Goal: Task Accomplishment & Management: Complete application form

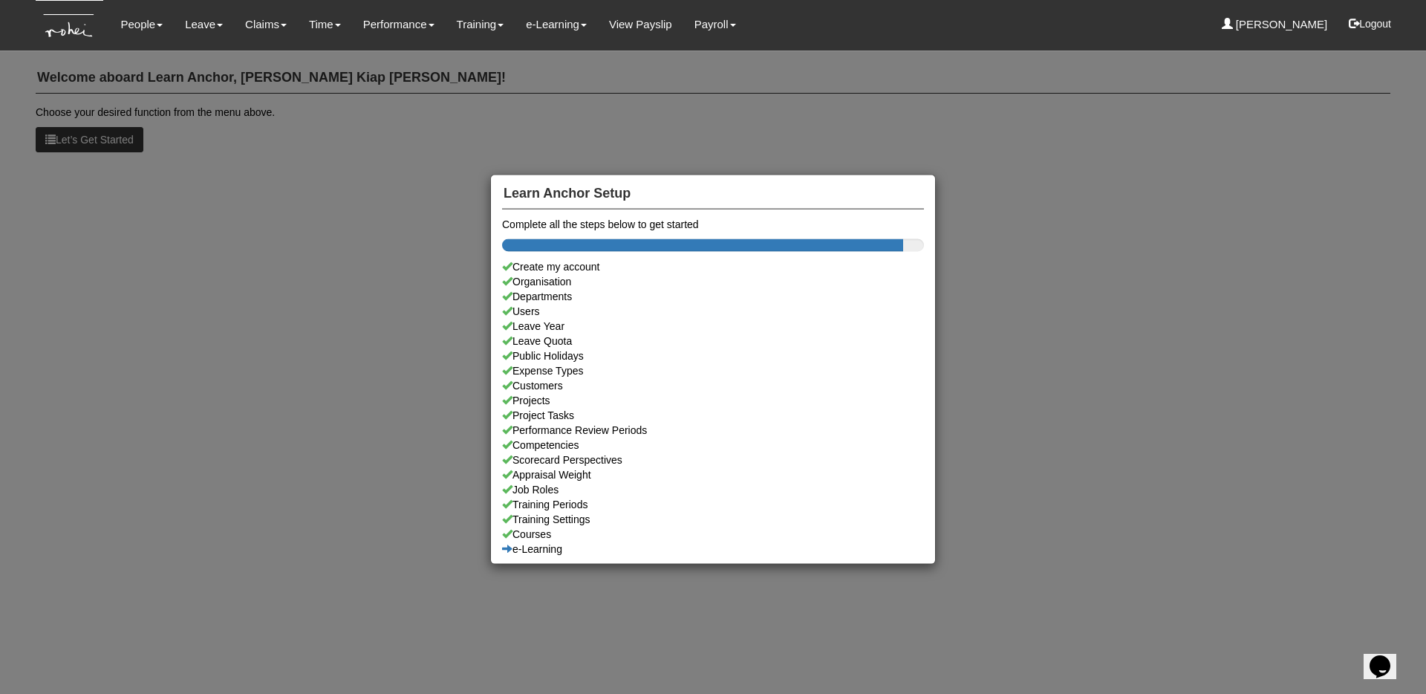
click at [246, 144] on div "Learn Anchor Setup Complete all the steps below to get started Create my accoun…" at bounding box center [713, 347] width 1426 height 694
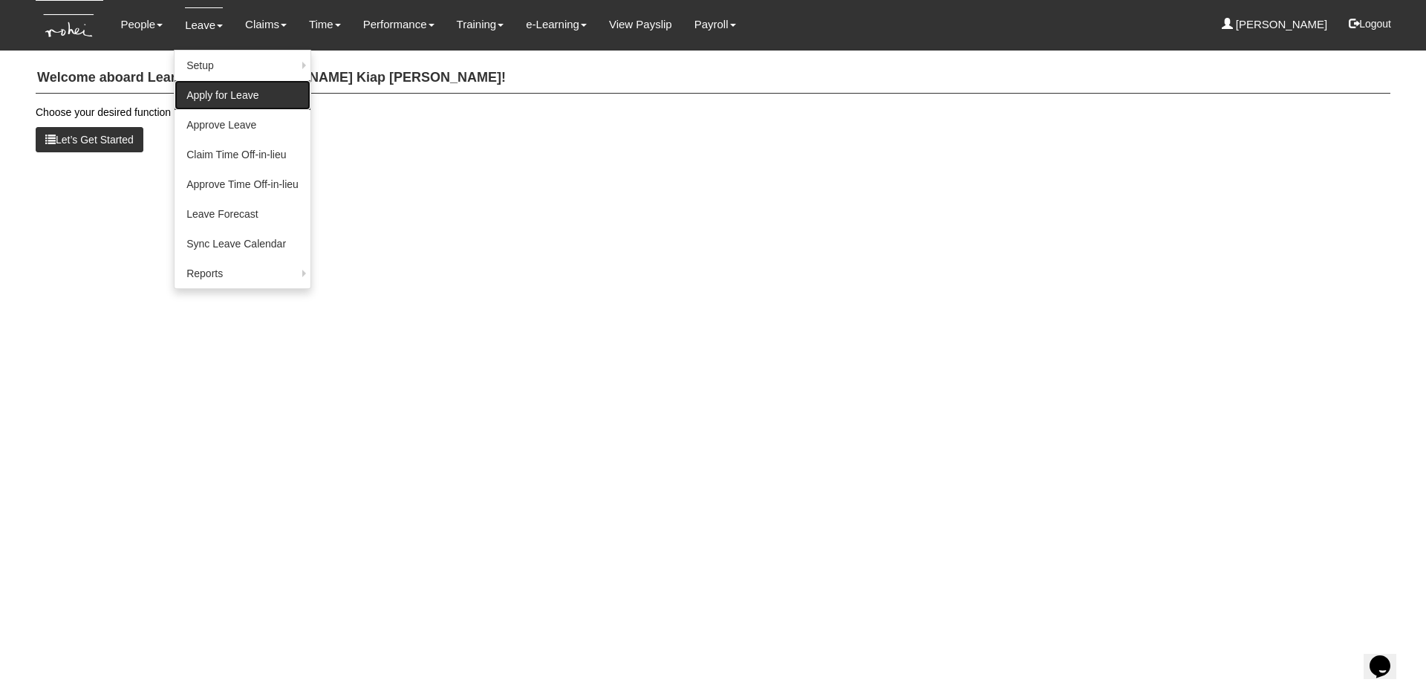
click at [207, 82] on link "Apply for Leave" at bounding box center [243, 95] width 136 height 30
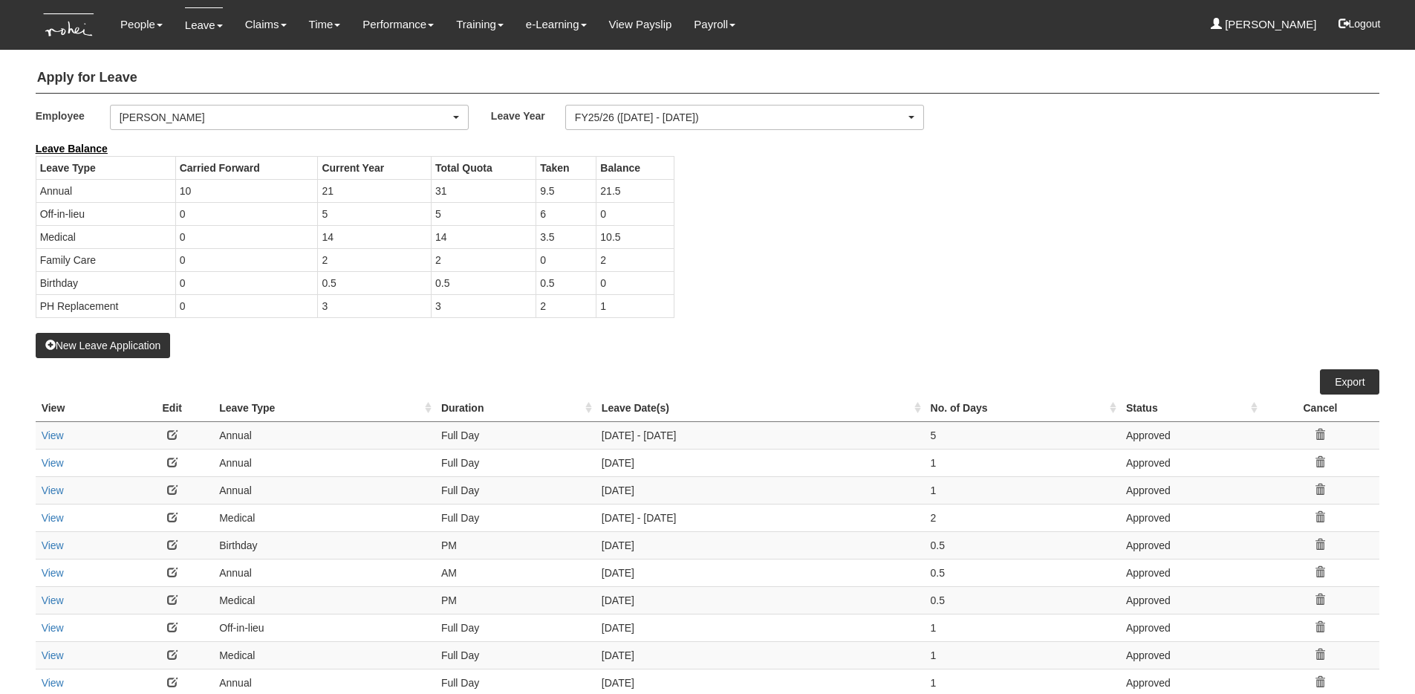
select select "50"
click at [83, 344] on button "New Leave Application" at bounding box center [103, 345] width 135 height 25
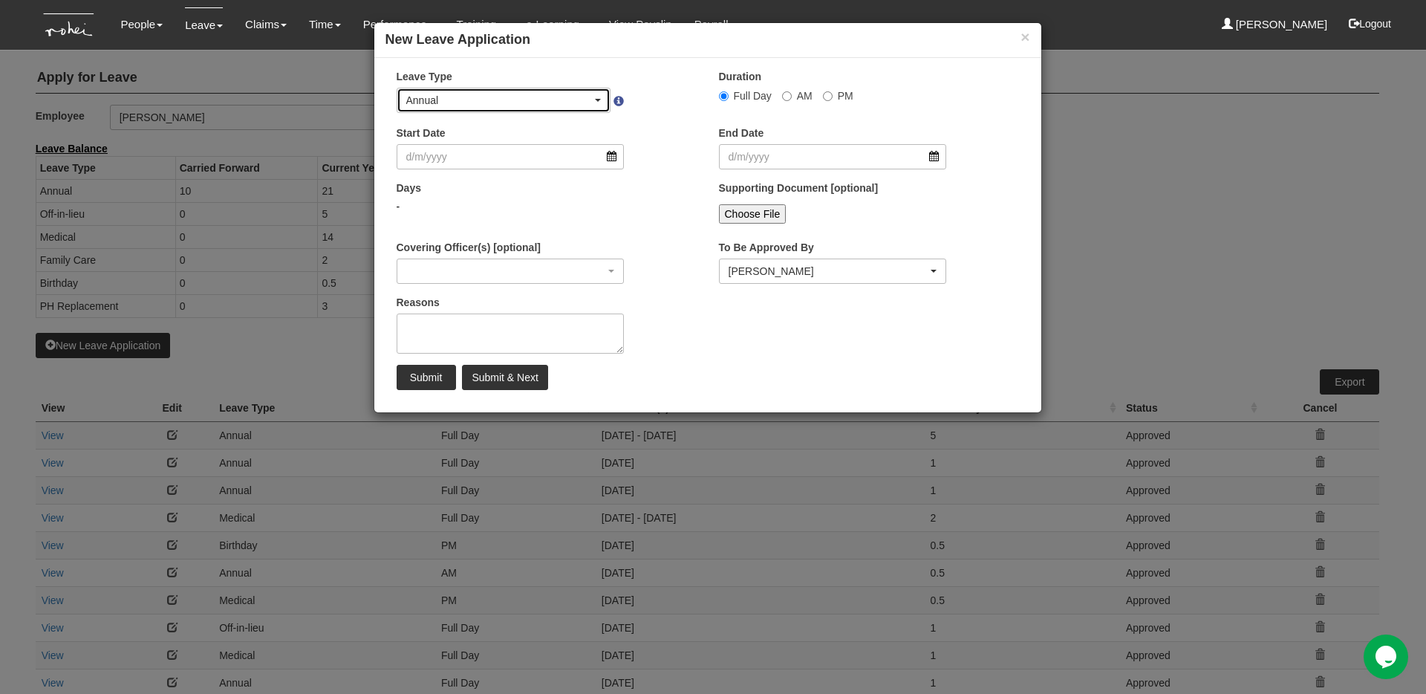
click at [578, 100] on div "Annual" at bounding box center [499, 100] width 186 height 15
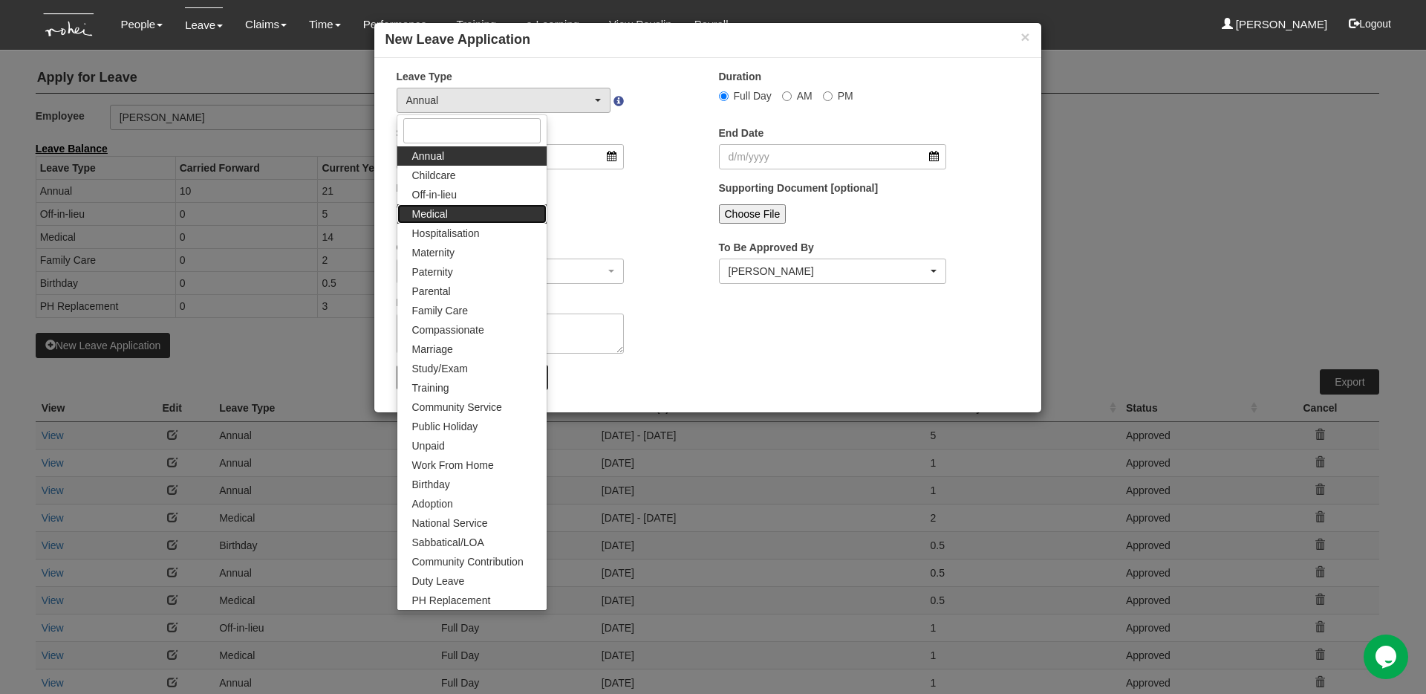
click at [469, 217] on link "Medical" at bounding box center [471, 213] width 149 height 19
select select "4"
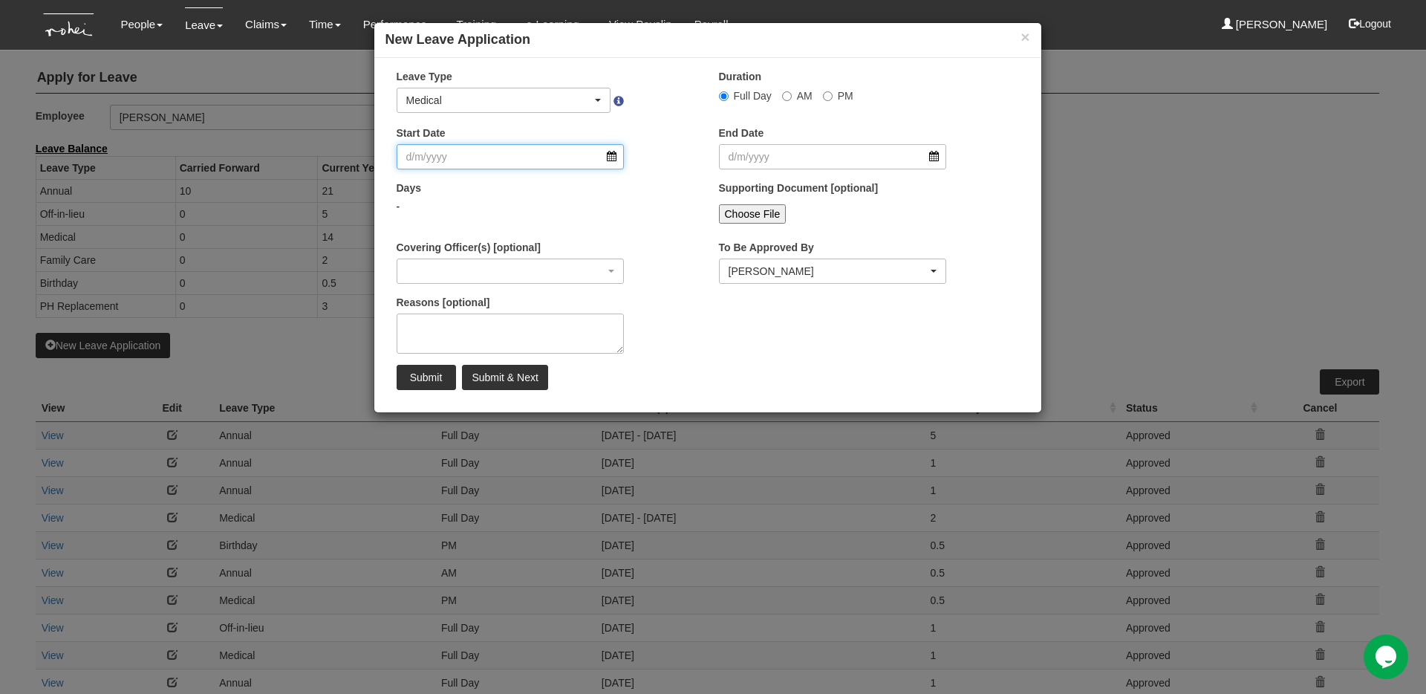
click at [579, 155] on input "Start Date" at bounding box center [511, 156] width 228 height 25
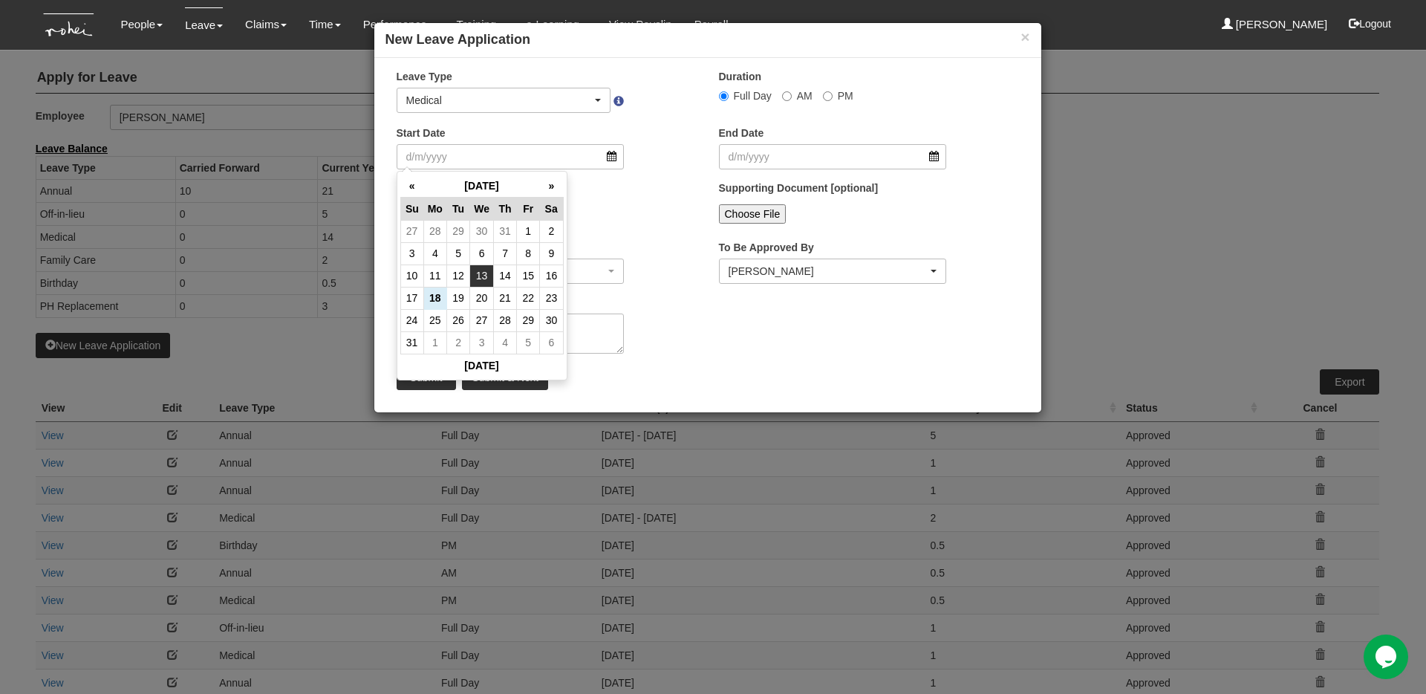
click at [488, 278] on td "13" at bounding box center [482, 275] width 24 height 22
type input "13/8/2025"
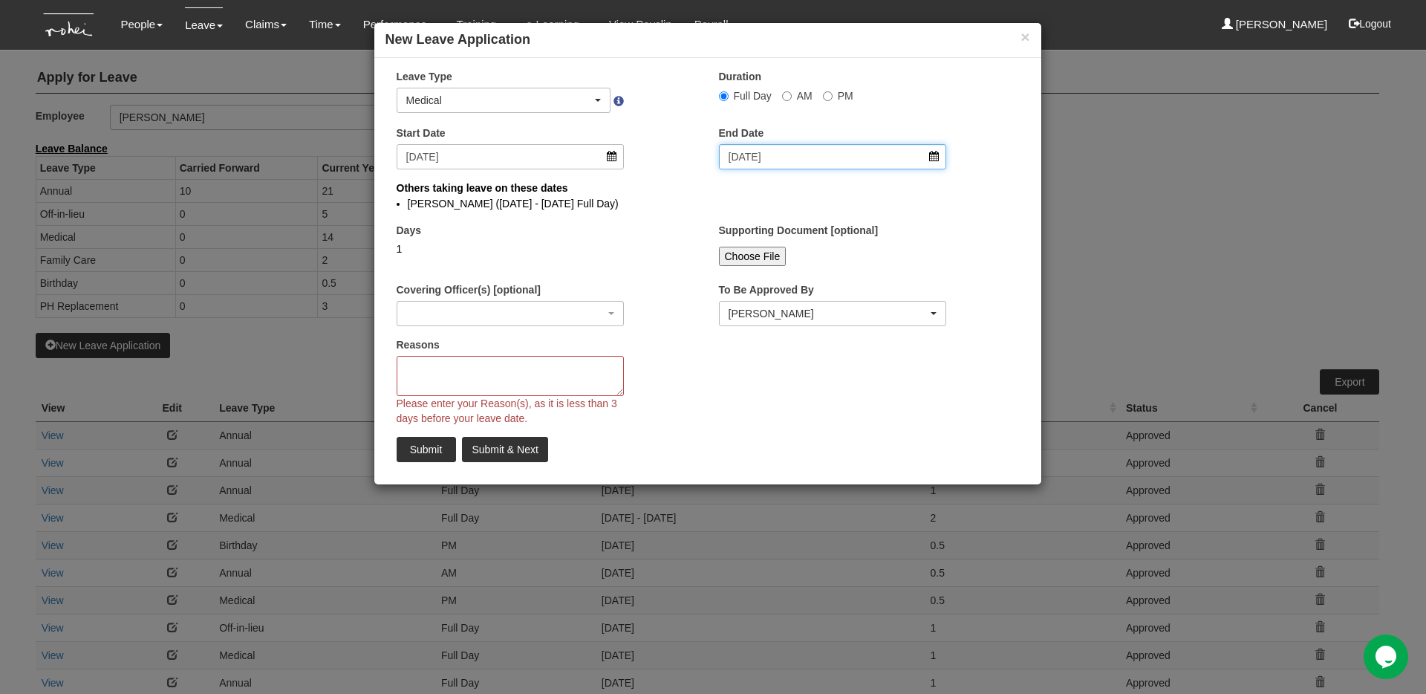
click at [893, 151] on input "13/8/2025" at bounding box center [833, 156] width 228 height 25
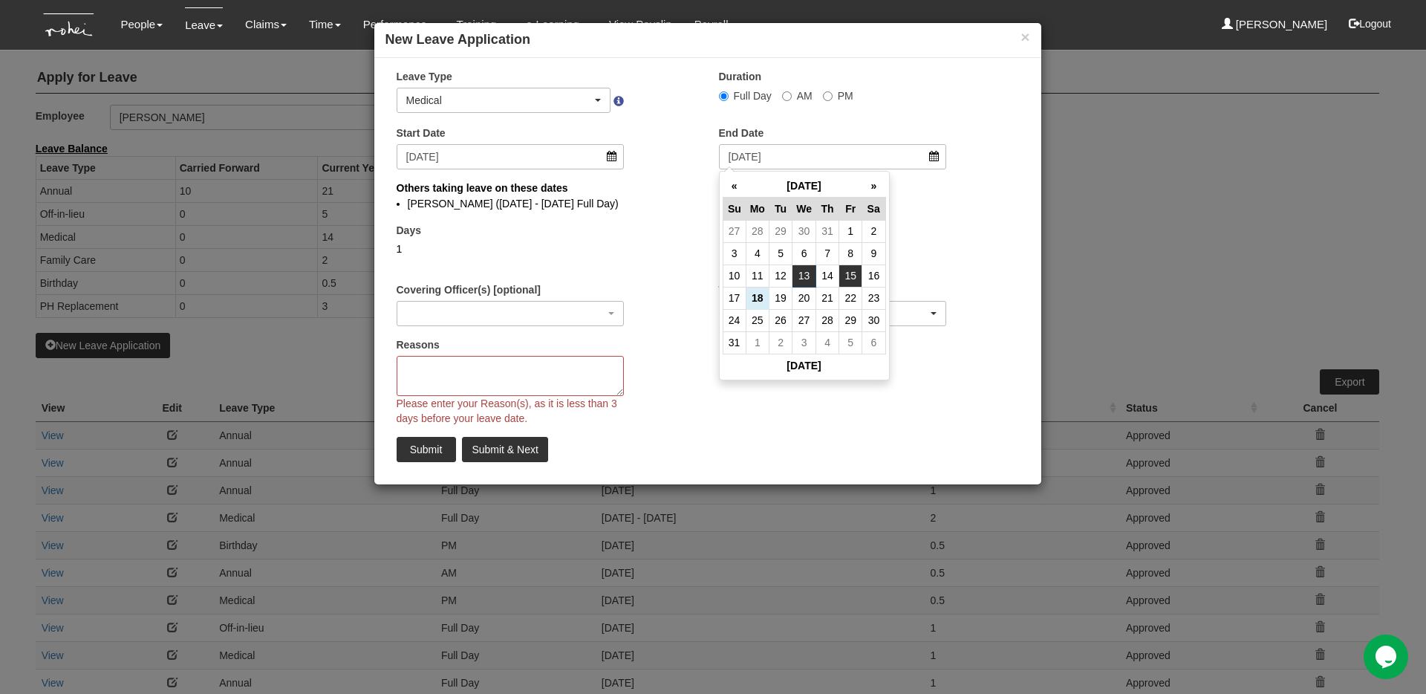
click at [854, 276] on td "15" at bounding box center [850, 275] width 23 height 22
type input "15/8/2025"
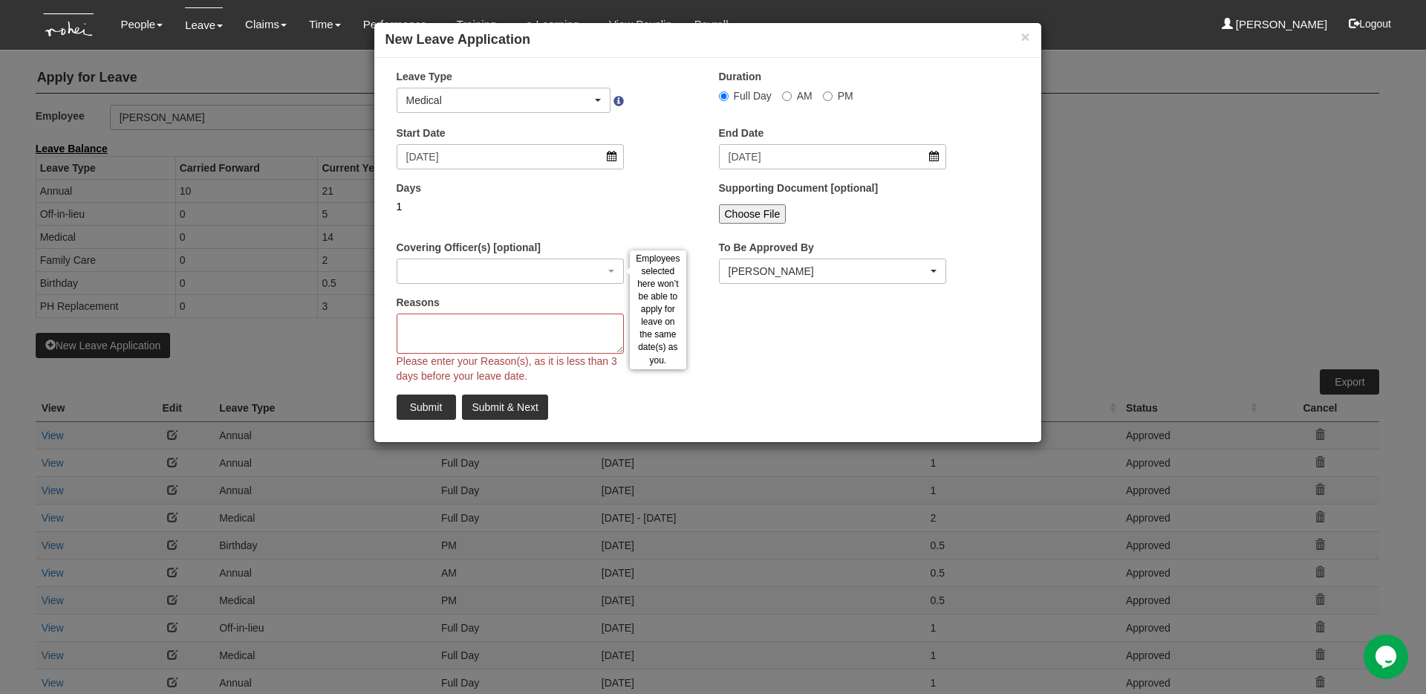
select select
click at [748, 213] on input "Choose File" at bounding box center [753, 213] width 68 height 19
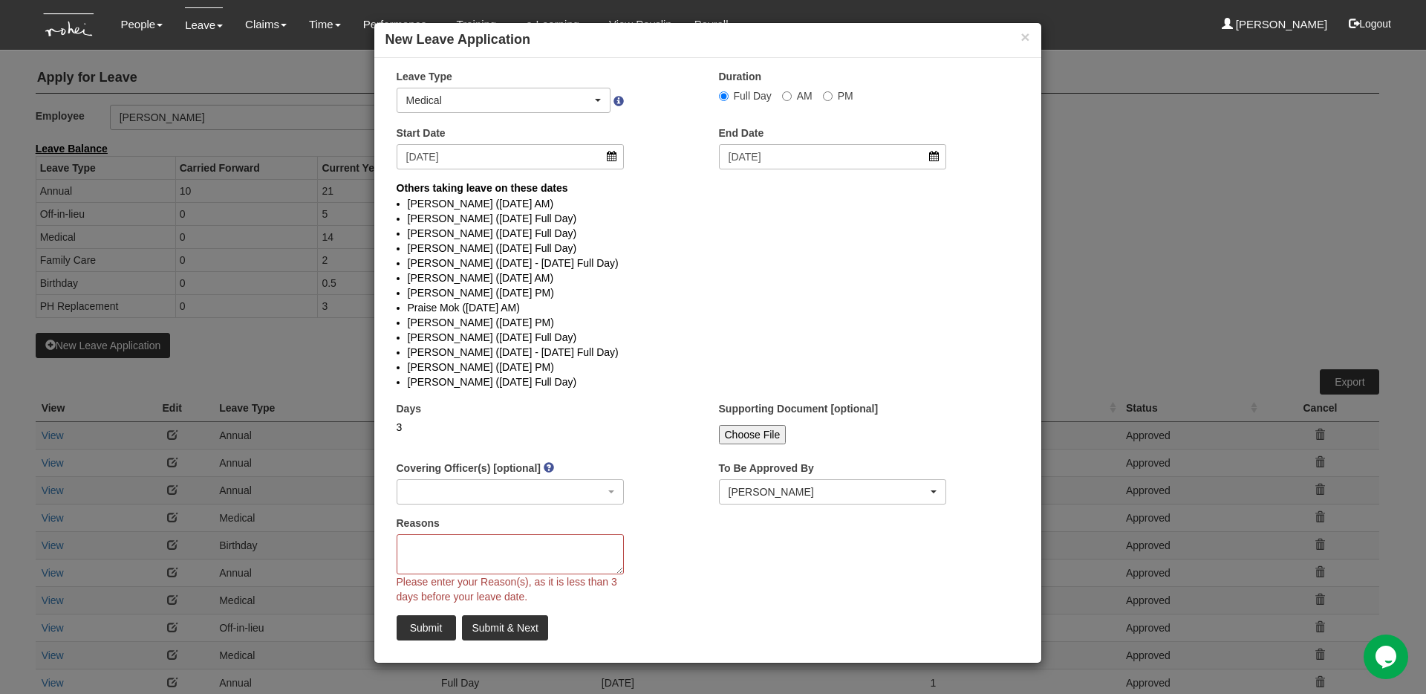
select select
type input "C:\fakepath\MessageAttachment_MessageMedCertificate_13-08-2025_8a05d641.pdf"
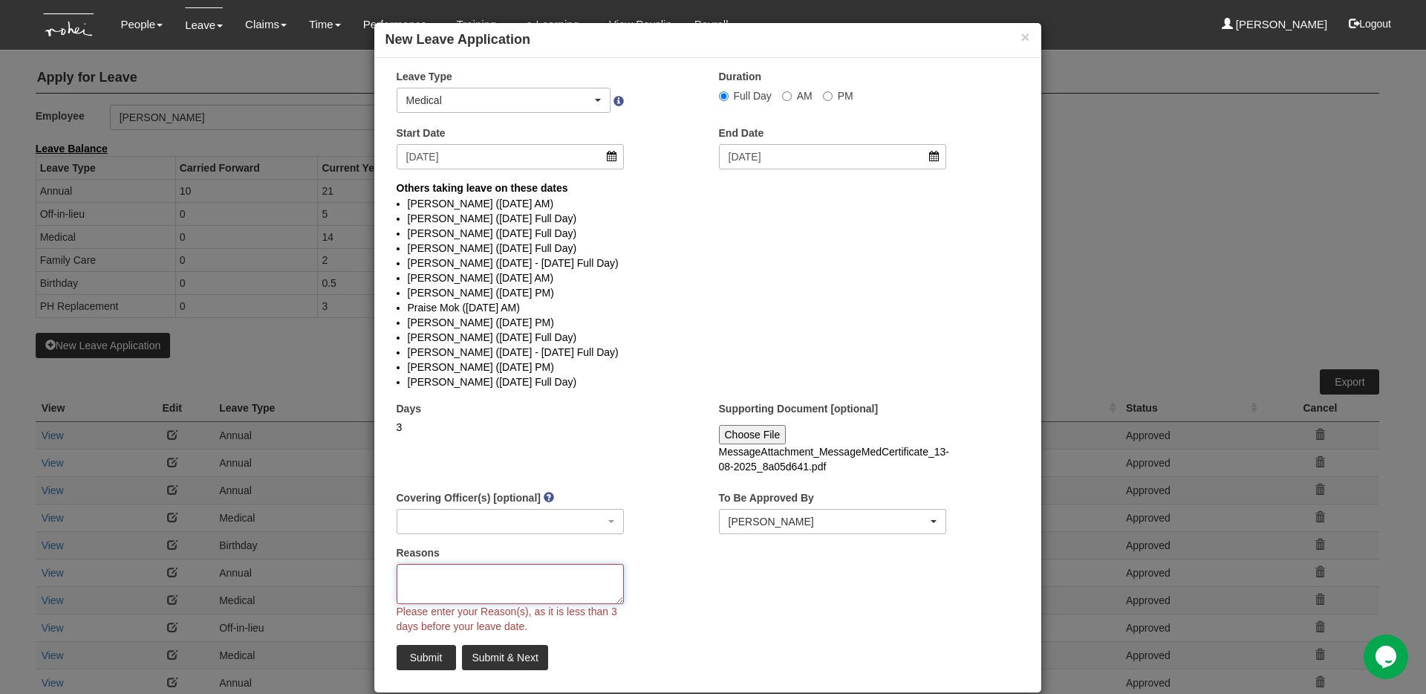
click at [540, 584] on textarea "Reasons" at bounding box center [511, 584] width 228 height 40
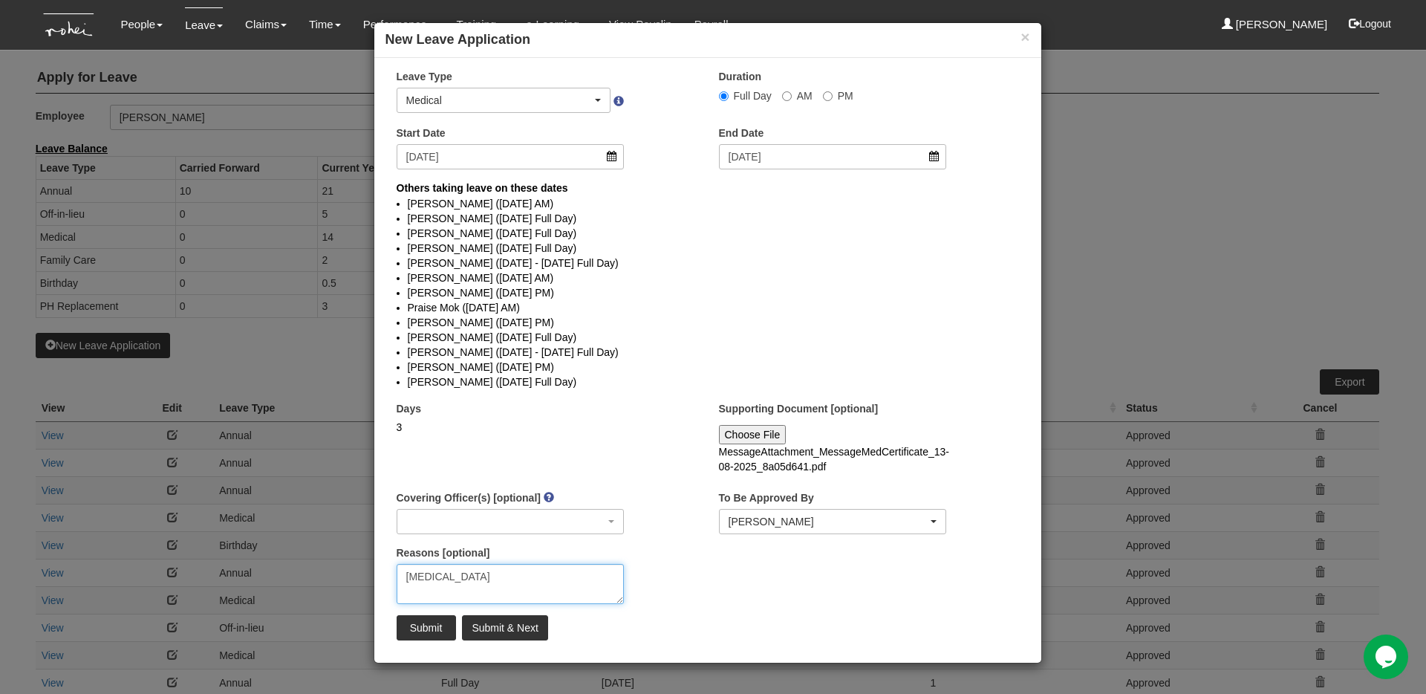
type textarea "Upper respiratory tract infection"
click at [417, 634] on input "Submit" at bounding box center [426, 627] width 59 height 25
select select "1"
select select
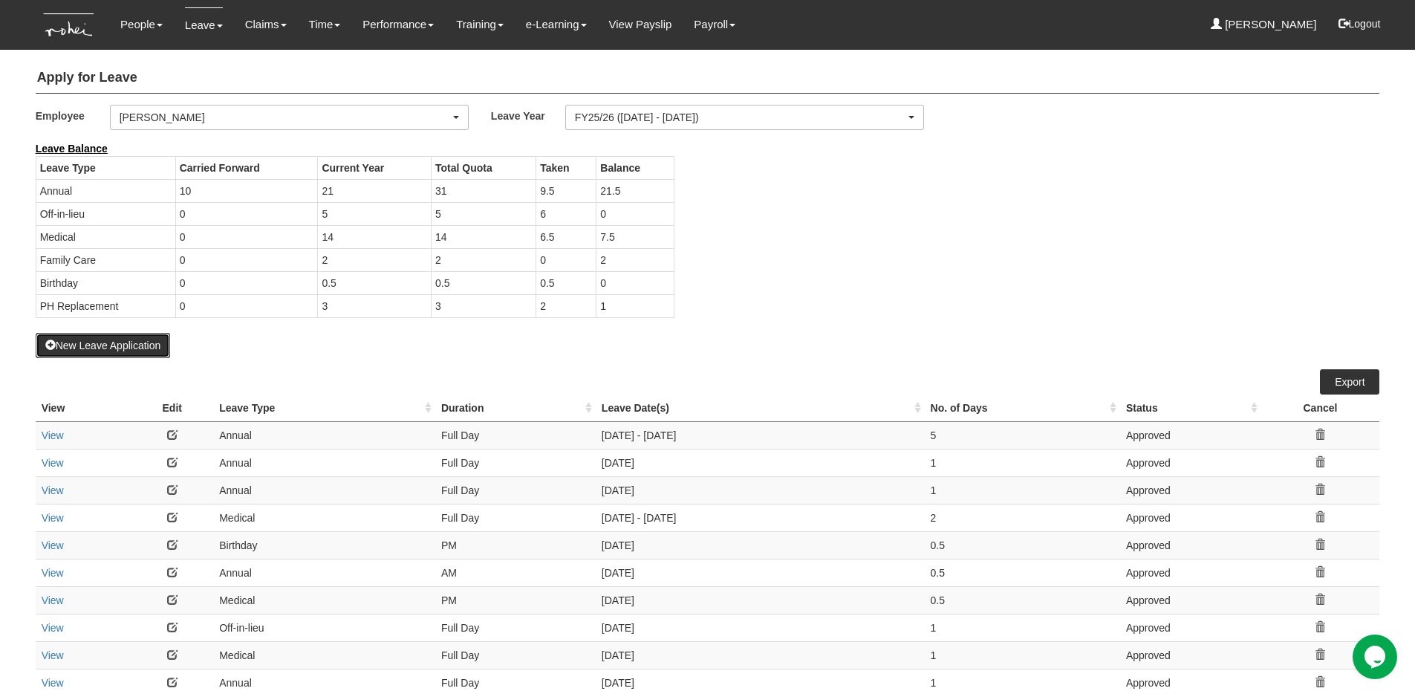
select select "50"
